Goal: Task Accomplishment & Management: Manage account settings

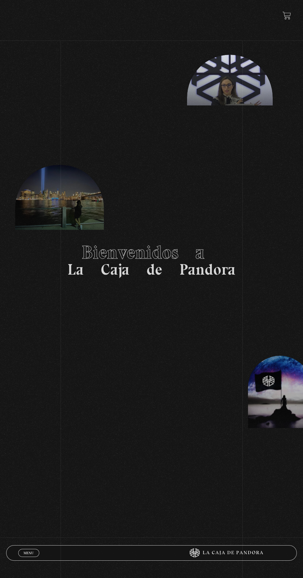
click at [29, 551] on span "Menu" at bounding box center [29, 553] width 10 height 4
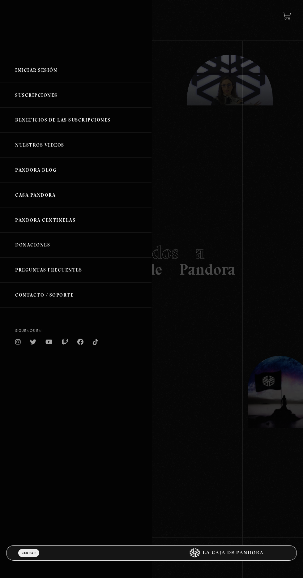
click at [57, 67] on link "Iniciar Sesión" at bounding box center [76, 70] width 152 height 25
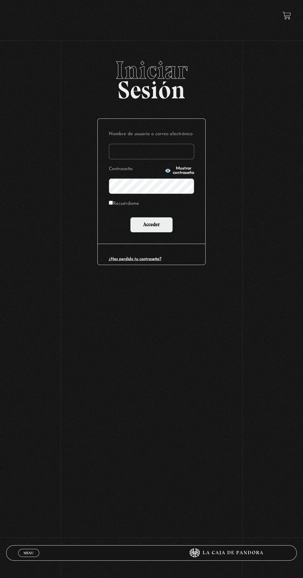
click at [162, 152] on input "Nombre de usuario o correo electrónico" at bounding box center [151, 151] width 85 height 15
type input "mval93@gmail.com"
click at [130, 217] on input "Acceder" at bounding box center [151, 224] width 43 height 15
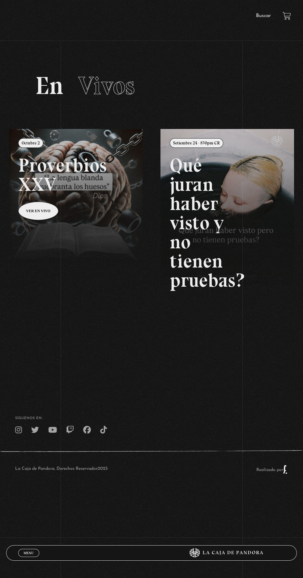
click at [76, 202] on link at bounding box center [160, 418] width 303 height 578
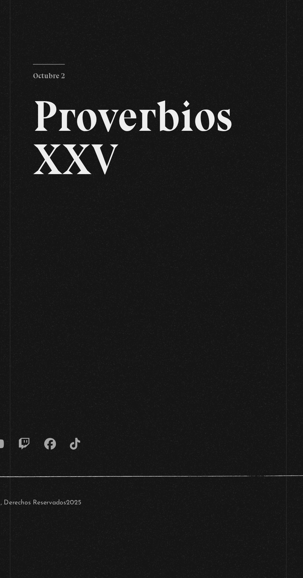
click at [180, 349] on footer "SÍguenos en: La Caja de Pandora, Derechos Reservados 2025 Realizado por" at bounding box center [151, 386] width 303 height 110
